Goal: Task Accomplishment & Management: Use online tool/utility

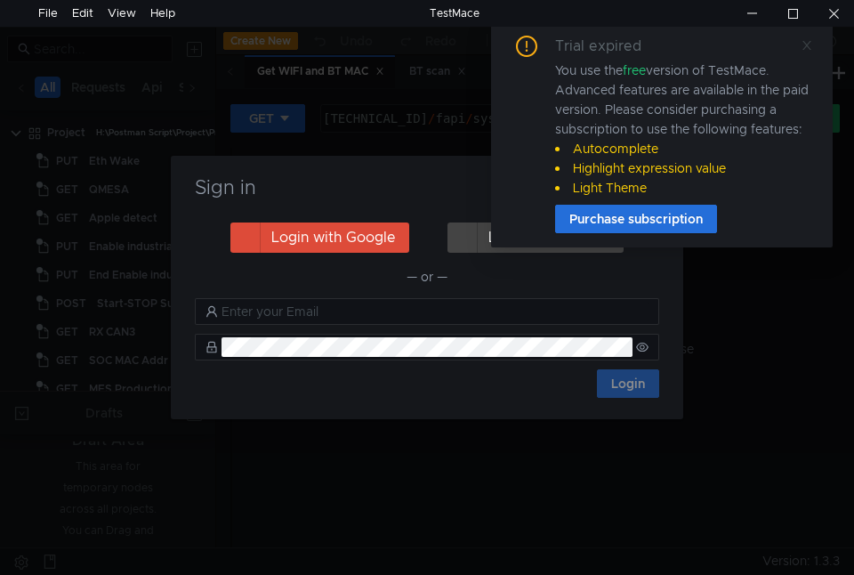
click at [803, 43] on icon at bounding box center [807, 45] width 12 height 12
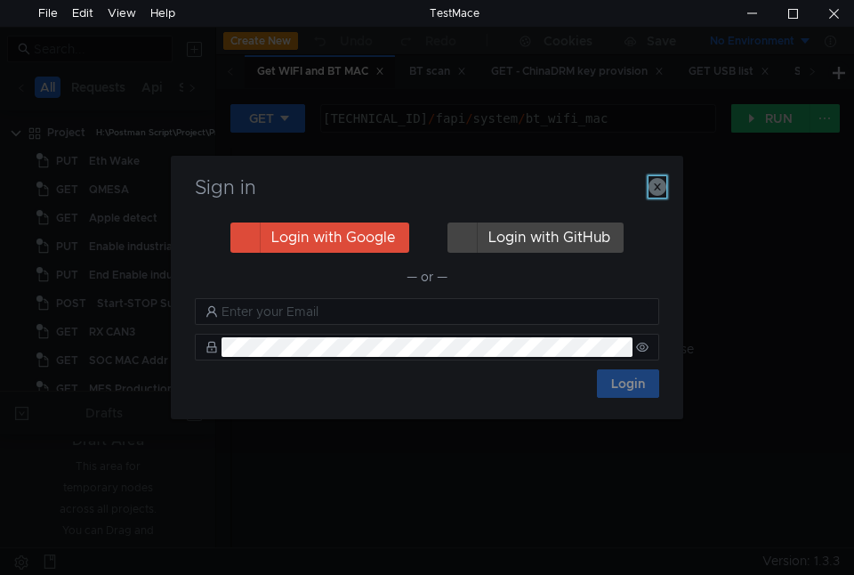
click at [662, 182] on icon "button" at bounding box center [657, 187] width 18 height 18
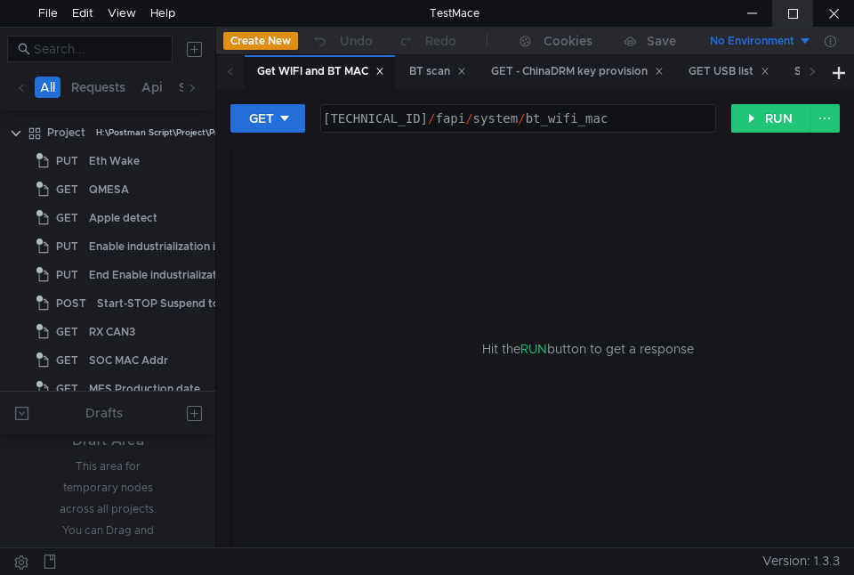
click at [799, 12] on div at bounding box center [792, 13] width 41 height 27
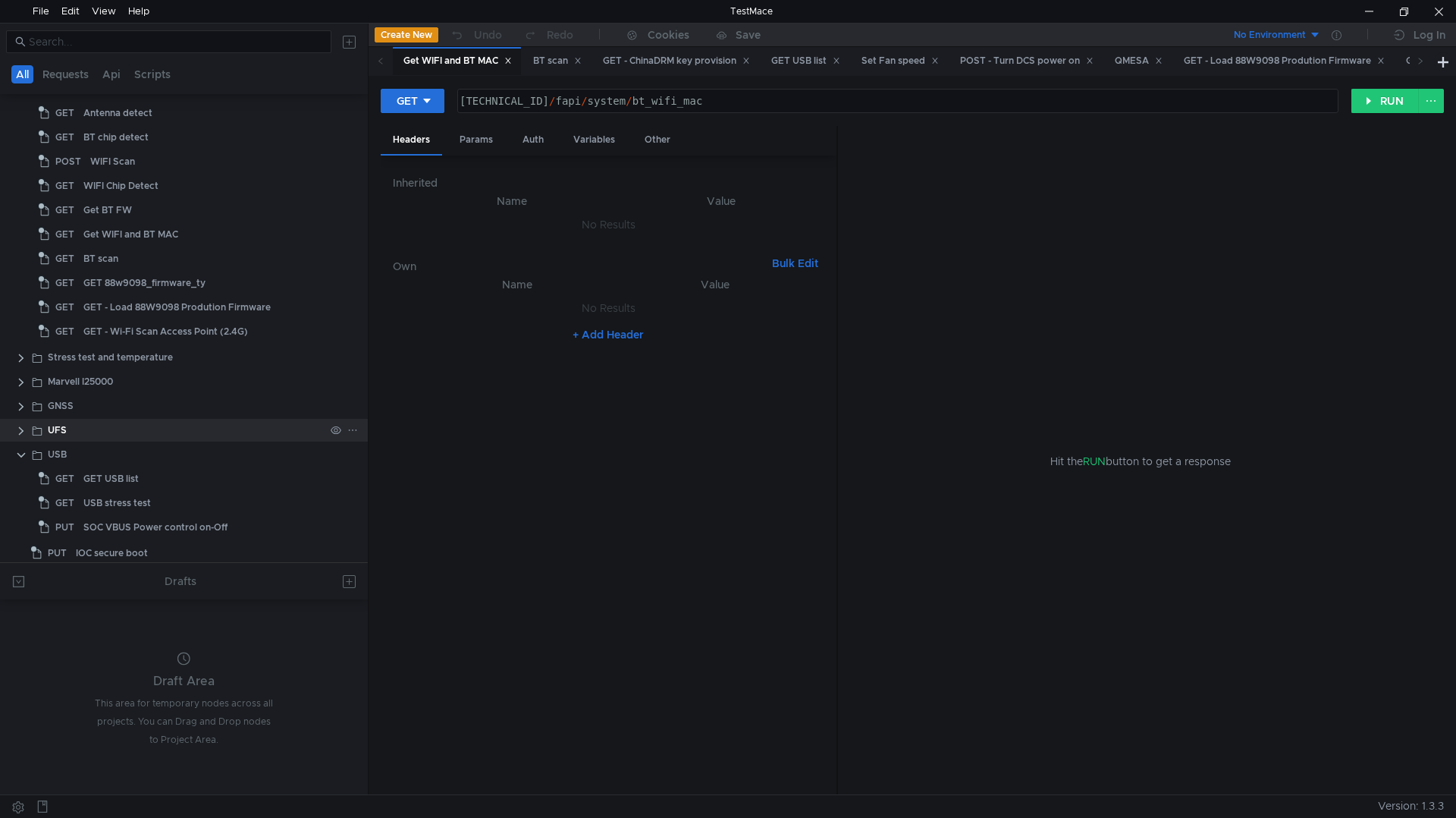
scroll to position [758, 0]
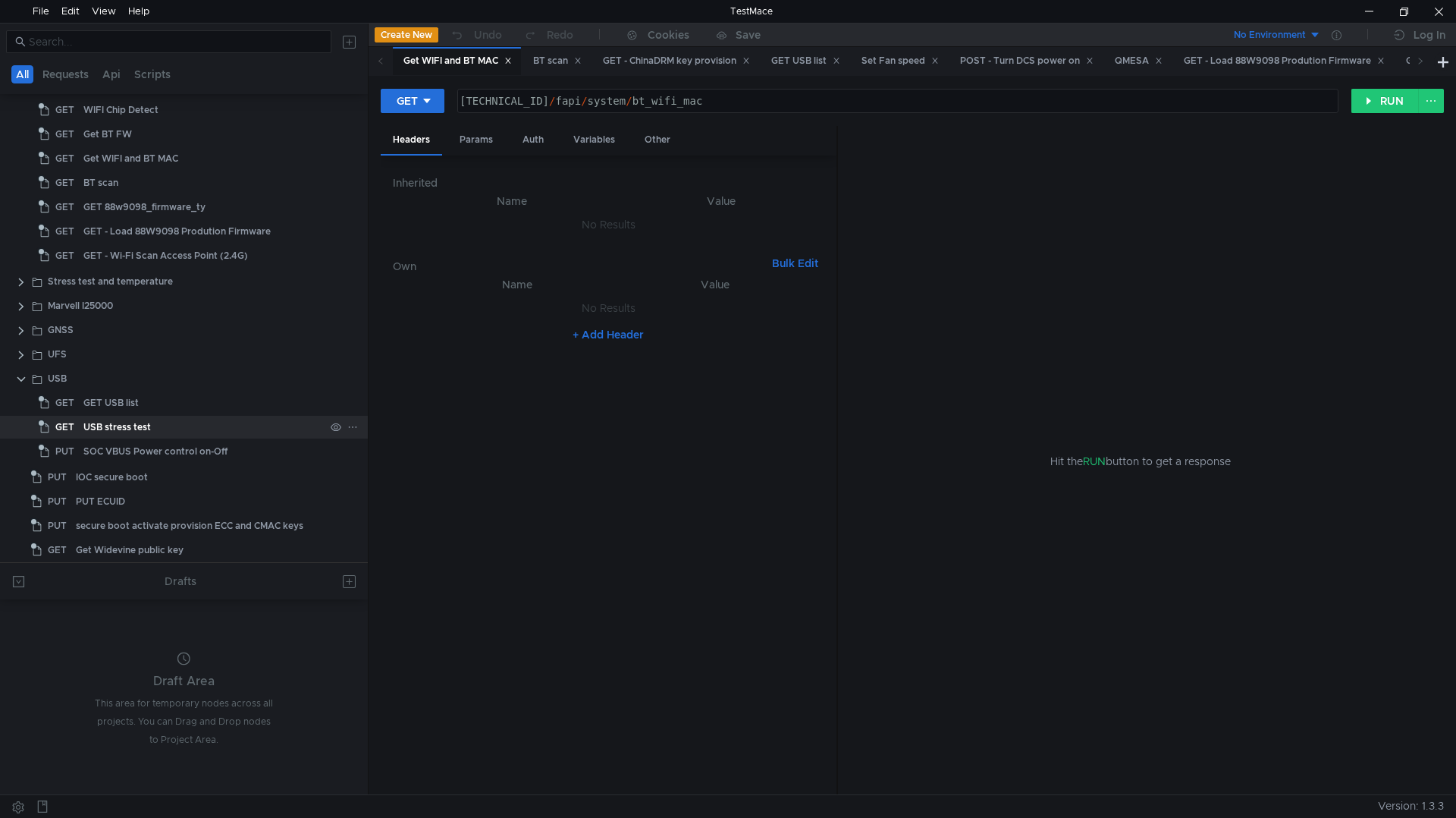
click at [100, 426] on div "USB stress test" at bounding box center [117, 426] width 67 height 23
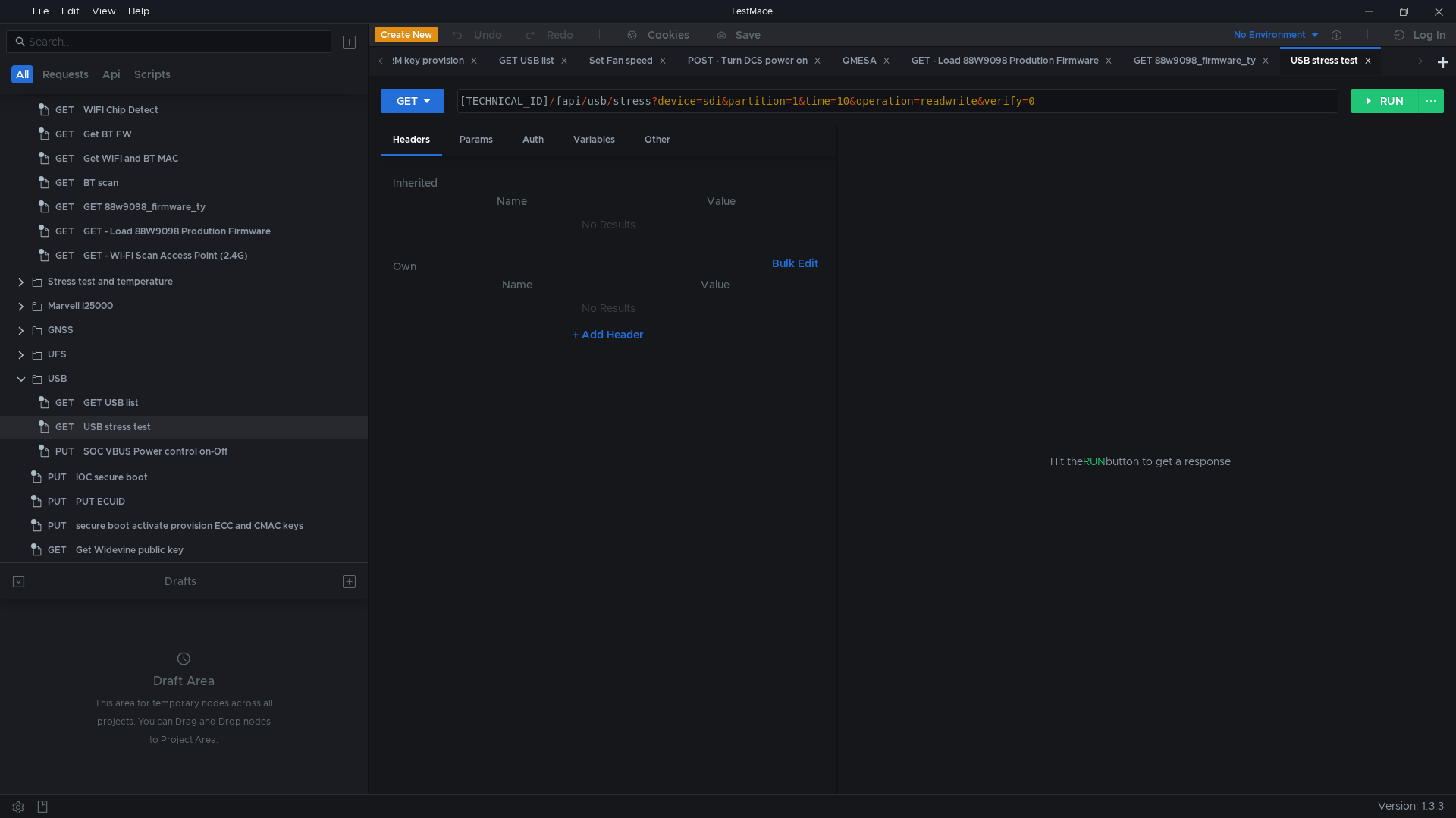
click at [621, 490] on nz-table "Name Value No Results + Add Header" at bounding box center [609, 529] width 431 height 508
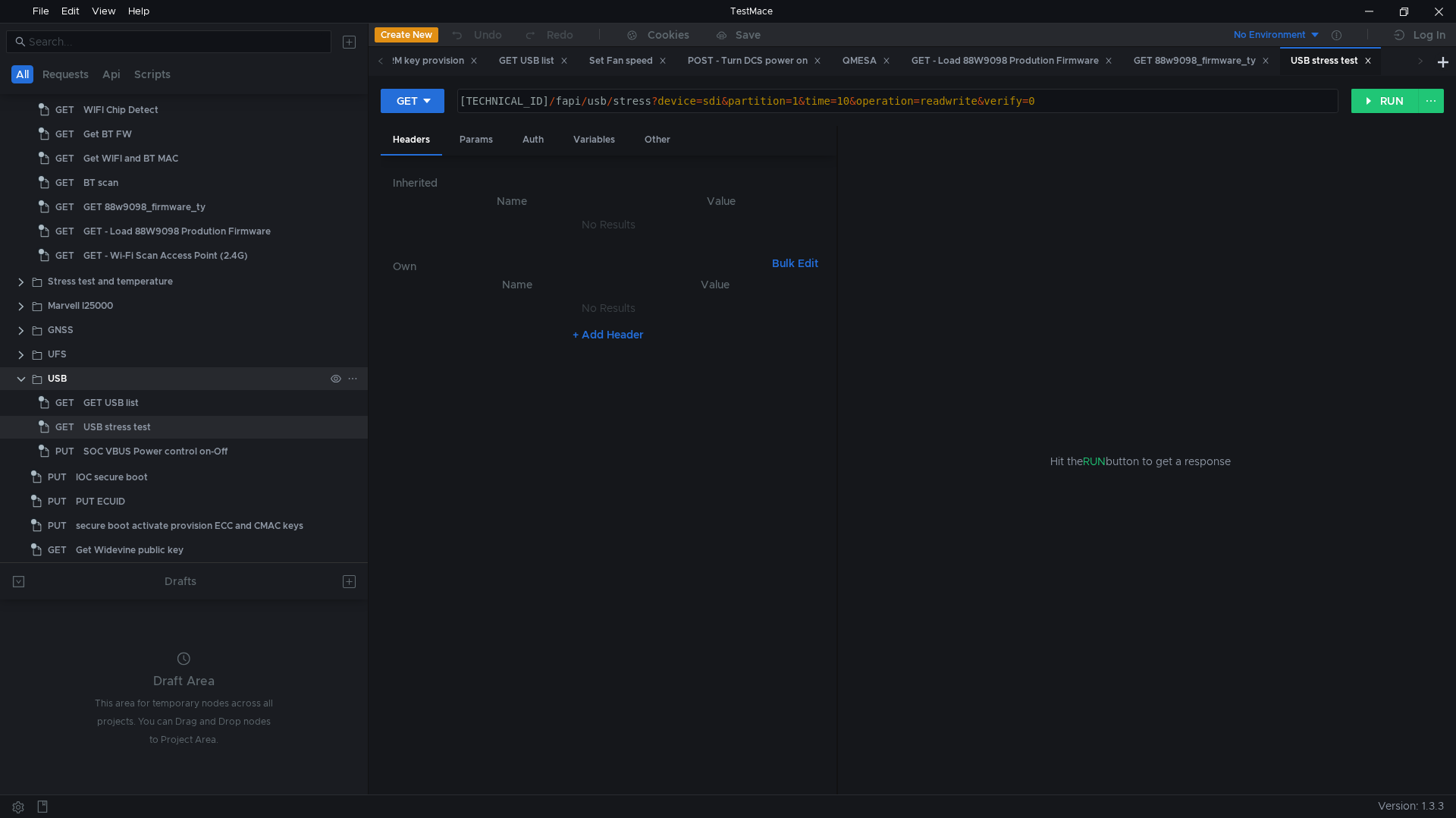
click at [14, 380] on div "USB" at bounding box center [183, 378] width 367 height 23
click at [19, 381] on clr-icon at bounding box center [21, 380] width 12 height 12
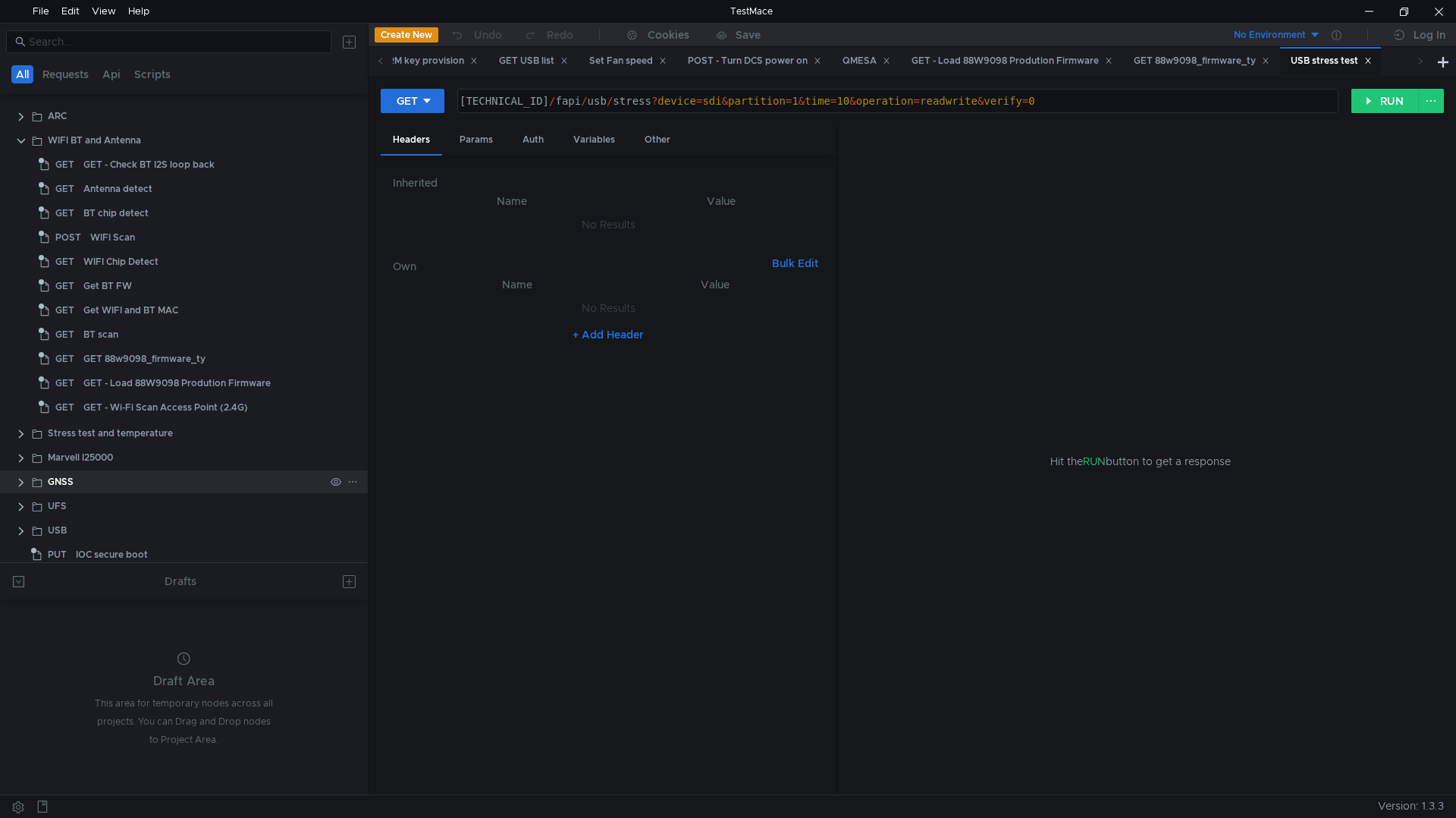
scroll to position [455, 0]
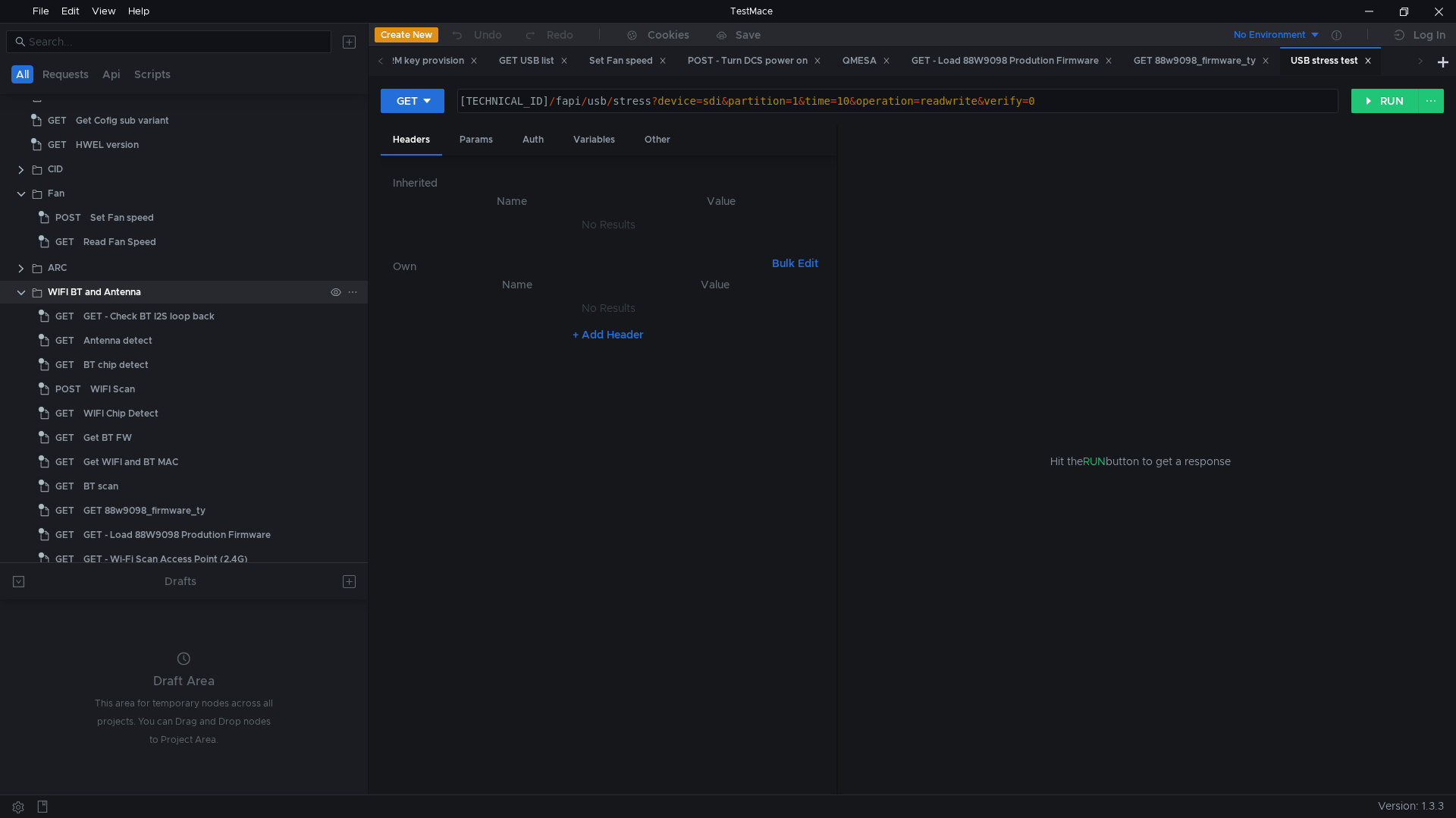
click at [17, 293] on clr-icon at bounding box center [21, 293] width 12 height 12
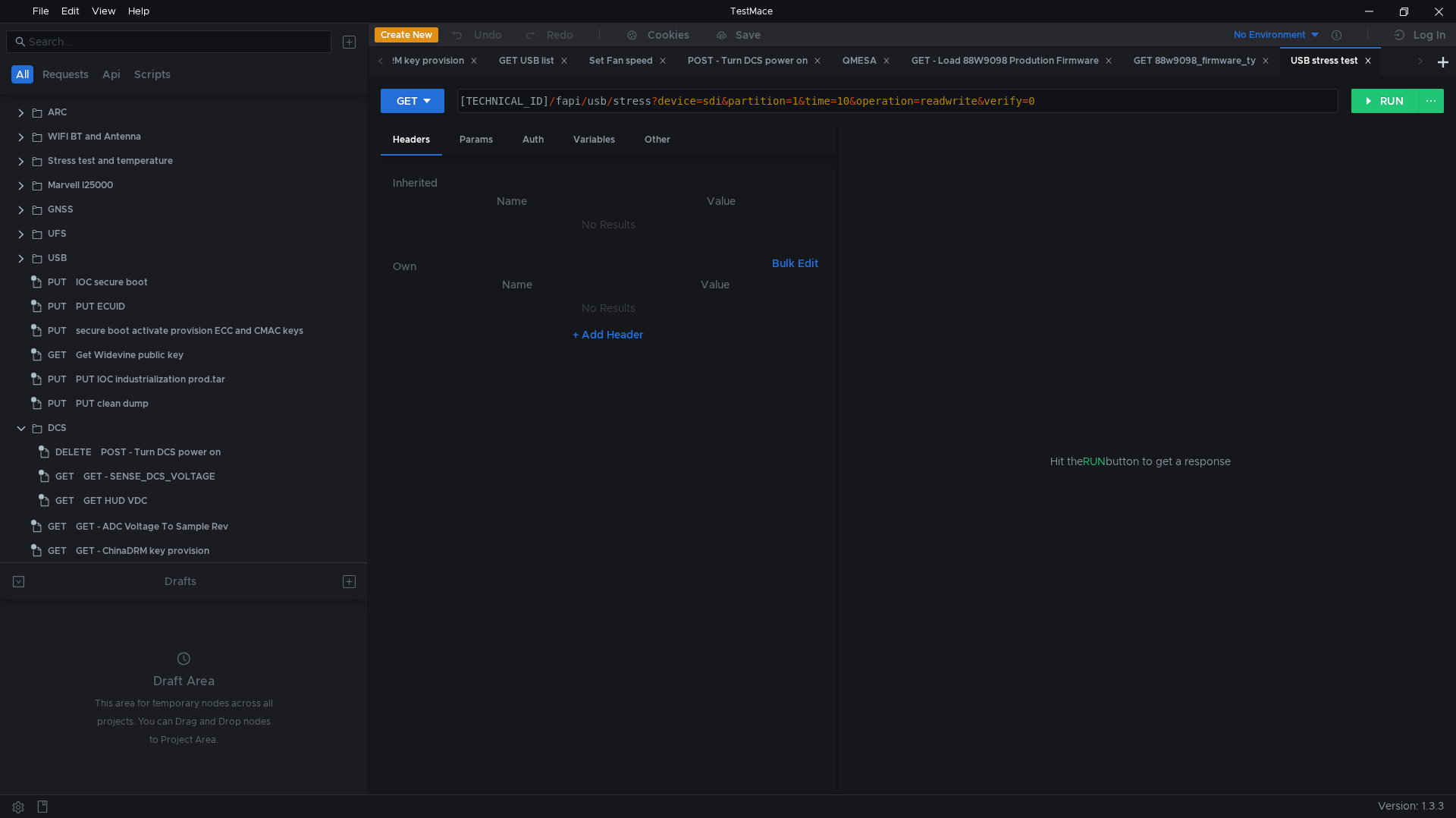
scroll to position [614, 0]
click at [19, 424] on clr-icon at bounding box center [21, 426] width 12 height 12
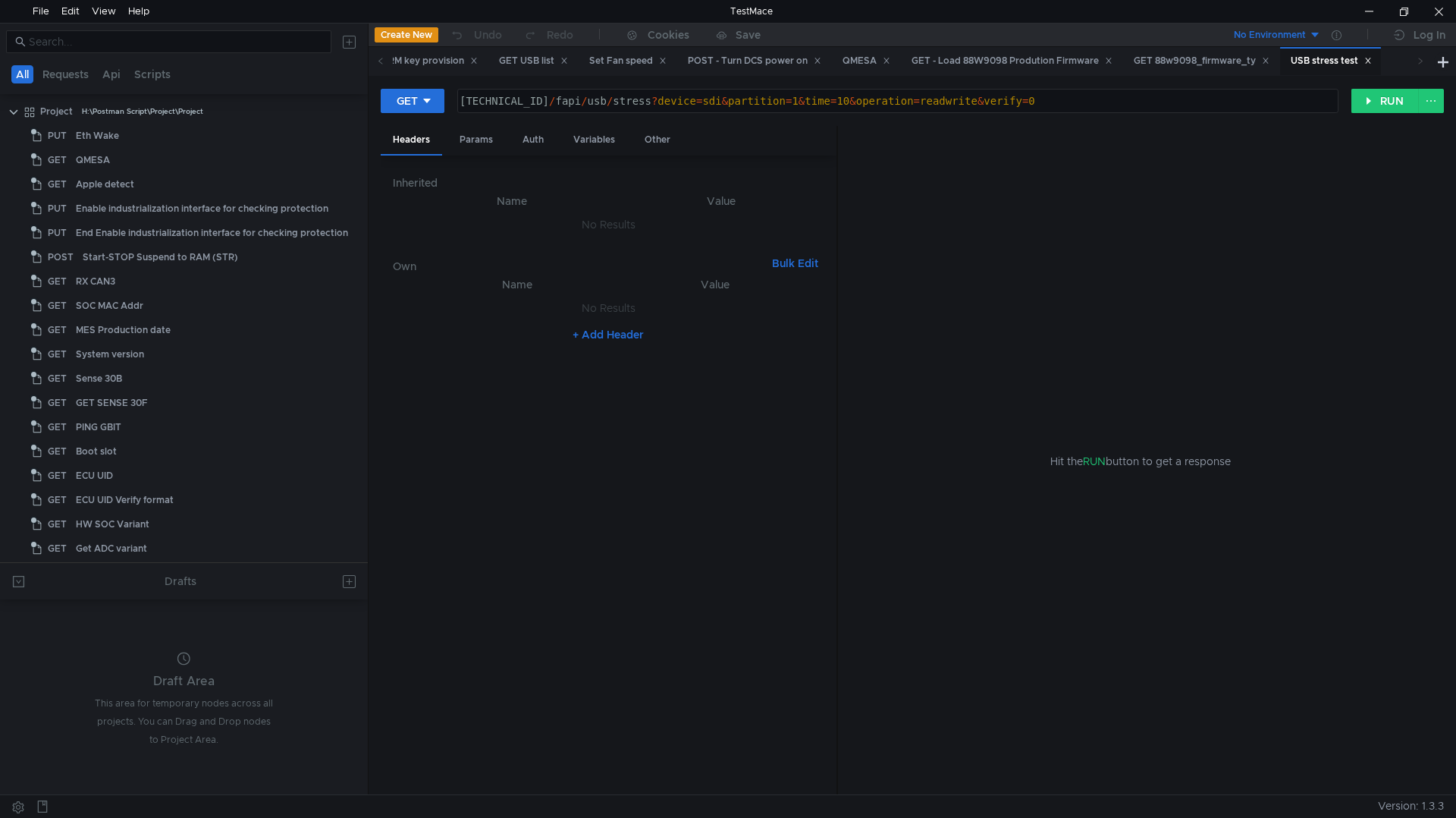
scroll to position [0, 0]
click at [87, 287] on div "RX CAN3" at bounding box center [95, 282] width 39 height 23
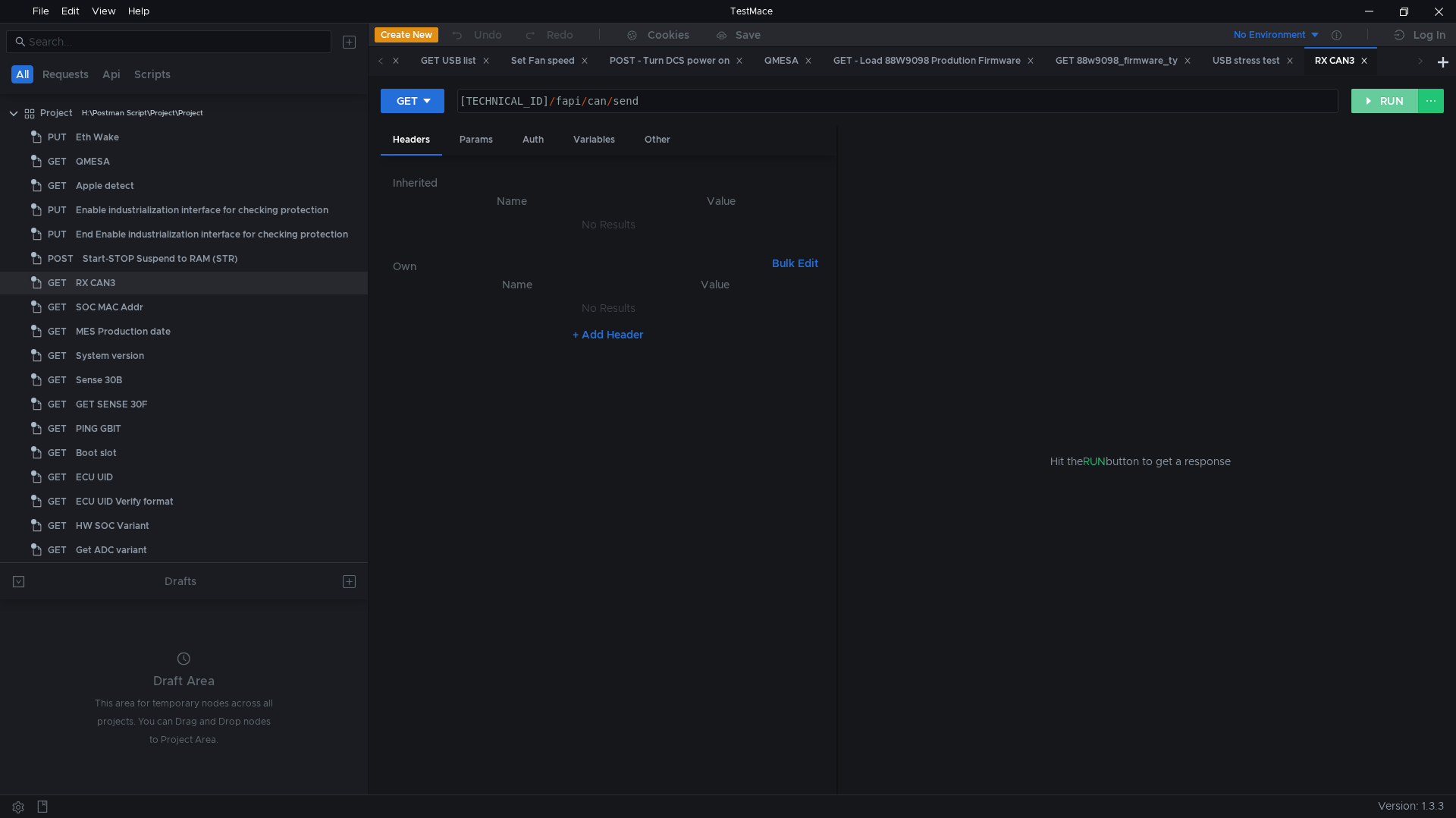
click at [727, 107] on button "RUN" at bounding box center [1384, 101] width 67 height 24
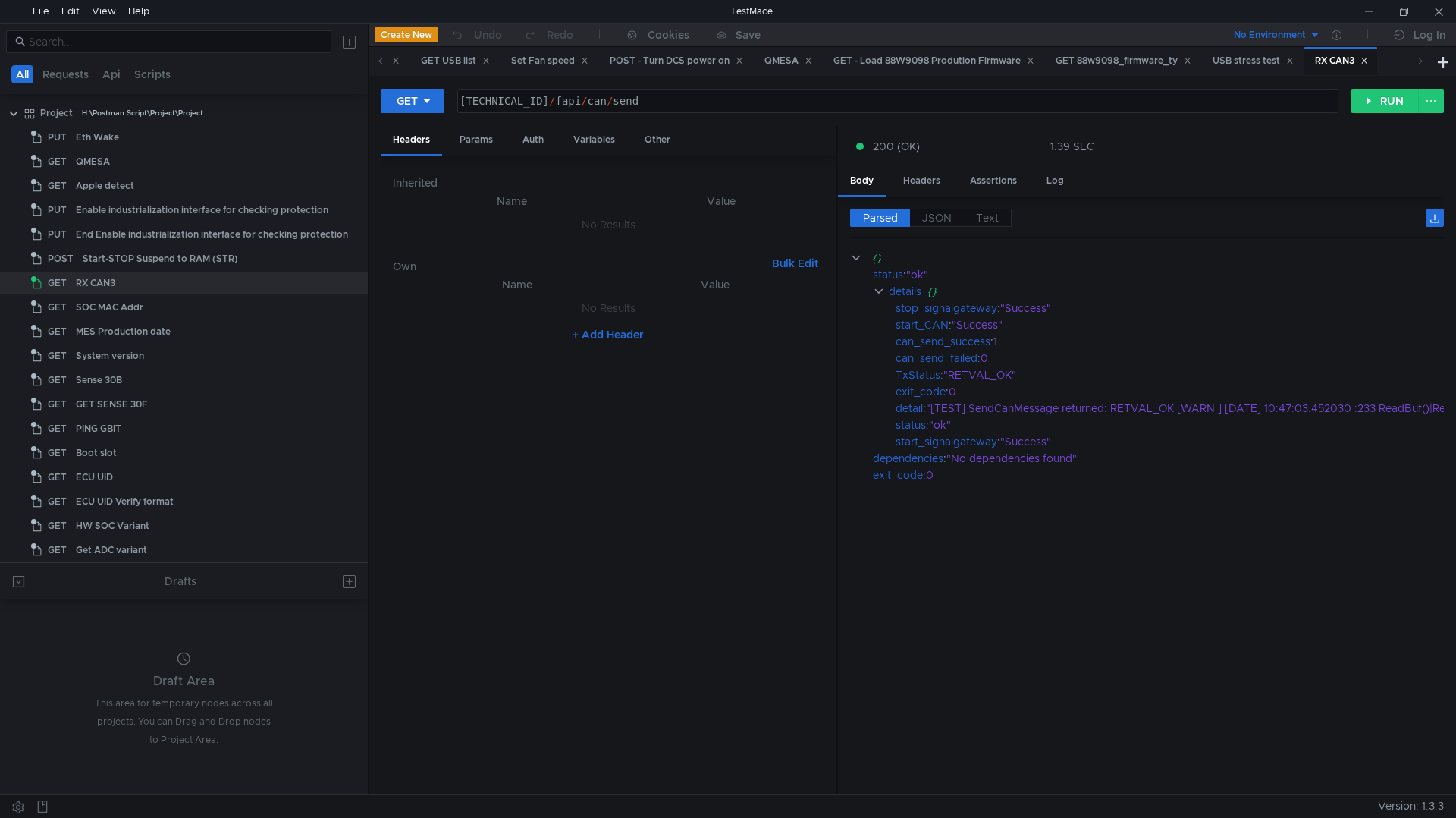
type textarea "[TECHNICAL_ID]/fapi/can/send"
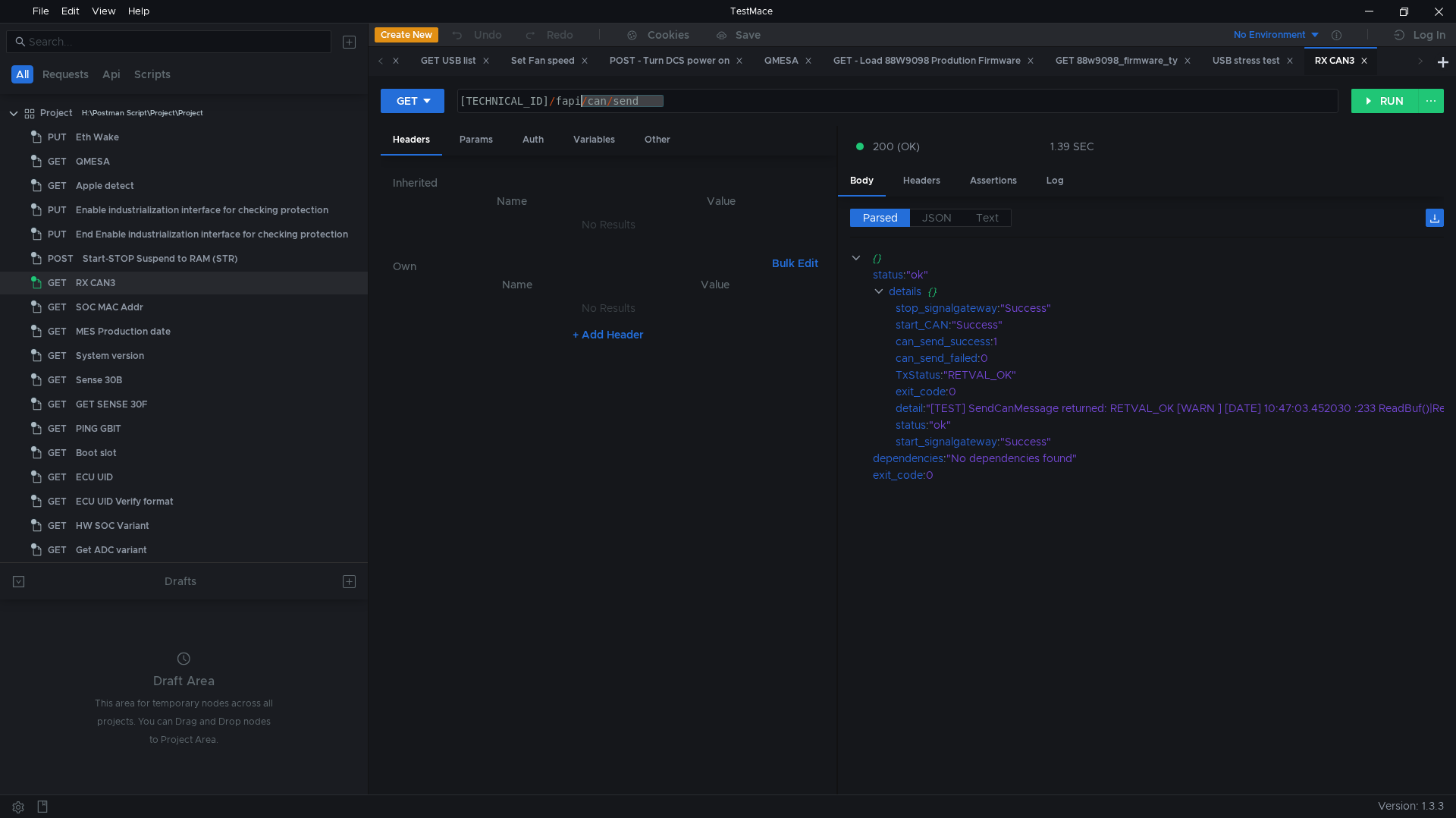
drag, startPoint x: 691, startPoint y: 93, endPoint x: 580, endPoint y: 100, distance: 111.2
click at [580, 100] on div "[TECHNICAL_ID] / fapi / can / send" at bounding box center [898, 101] width 880 height 23
drag, startPoint x: 1041, startPoint y: 326, endPoint x: 868, endPoint y: 299, distance: 175.1
click at [727, 299] on div "{} status : "ok" details {} stop_signalgateway : "Success" start_CAN : "Success…" at bounding box center [1355, 367] width 1010 height 234
copy div "{} stop_signalgateway : "Success" start_CAN : "Success""
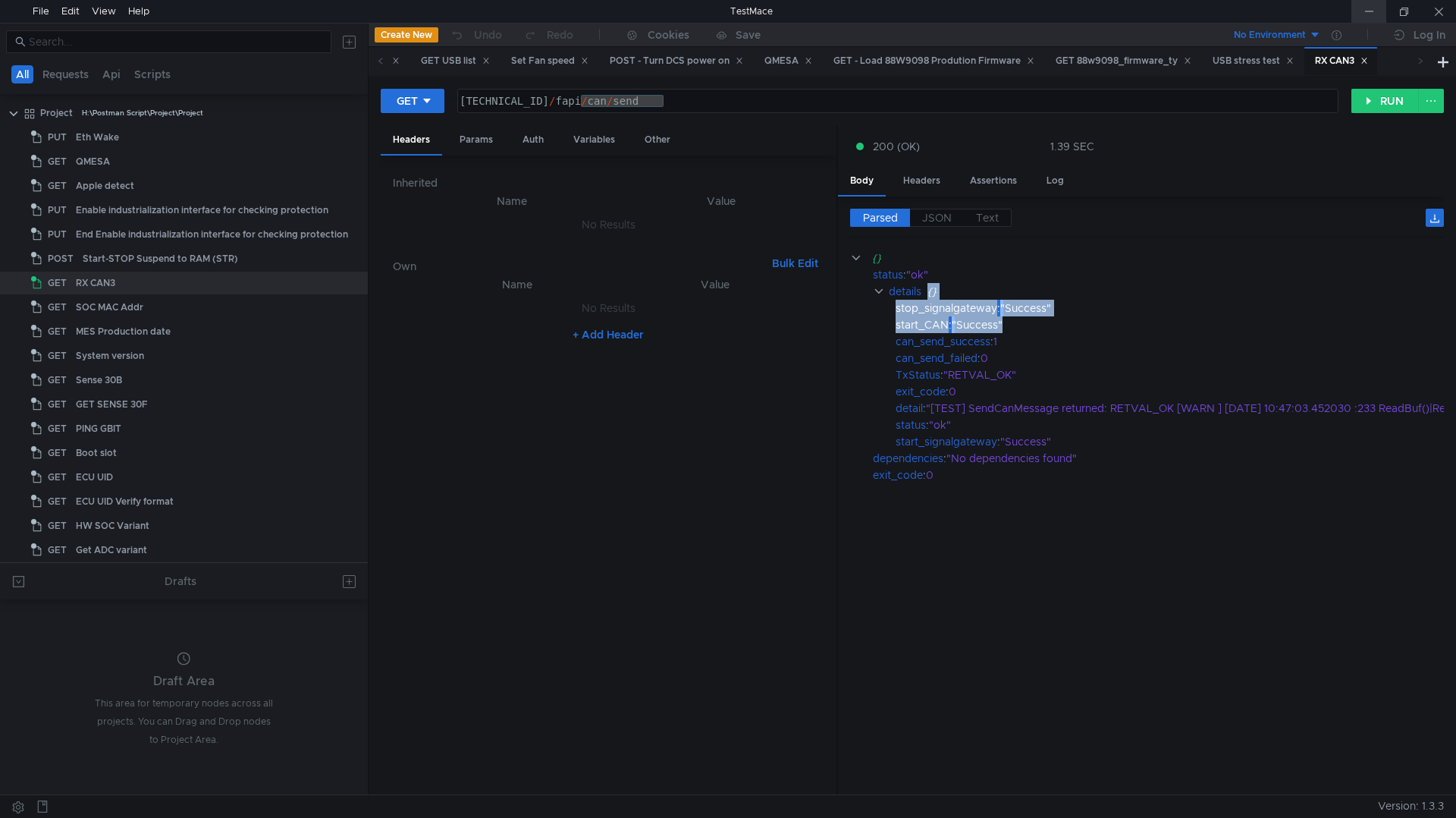
click at [727, 7] on div at bounding box center [1368, 11] width 35 height 23
